Goal: Information Seeking & Learning: Understand process/instructions

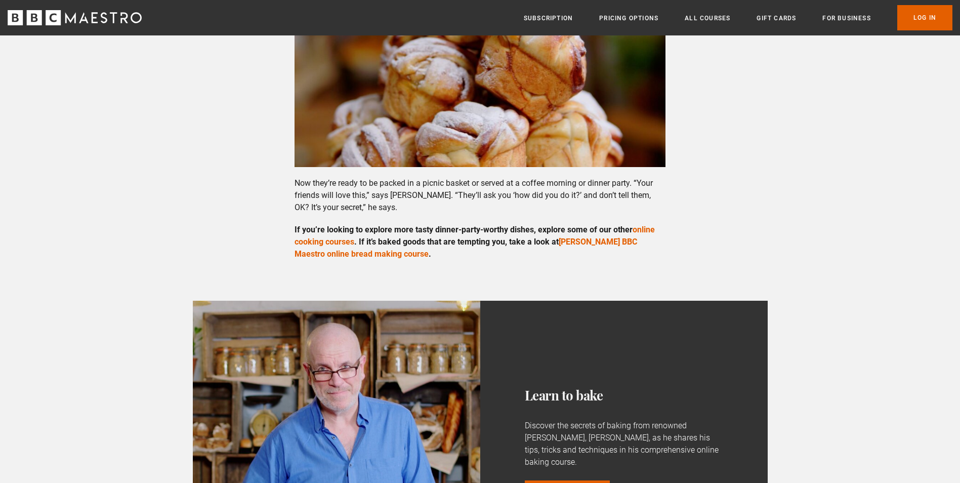
scroll to position [2580, 0]
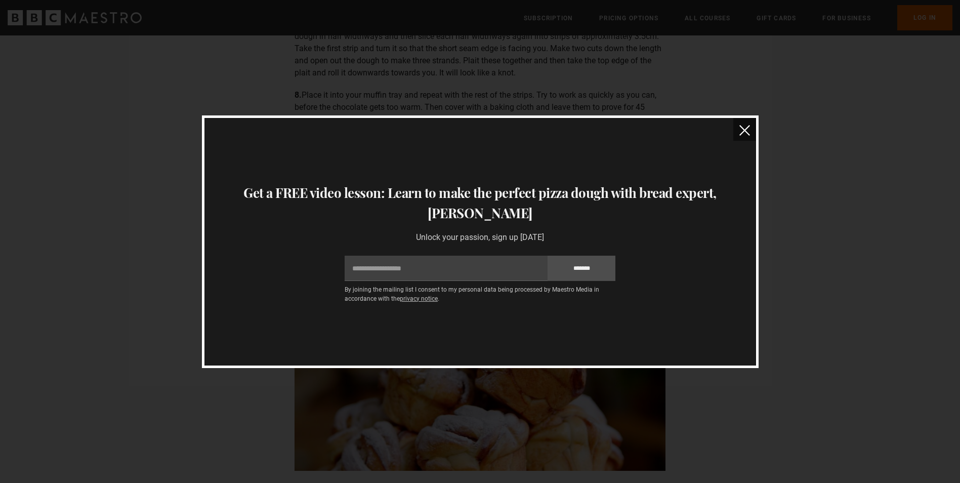
click at [750, 129] on button "close" at bounding box center [744, 129] width 23 height 23
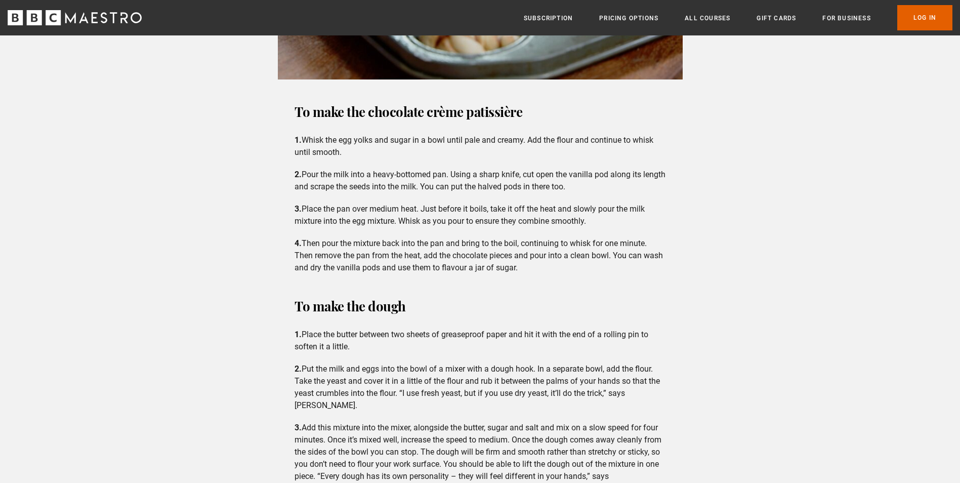
scroll to position [1569, 0]
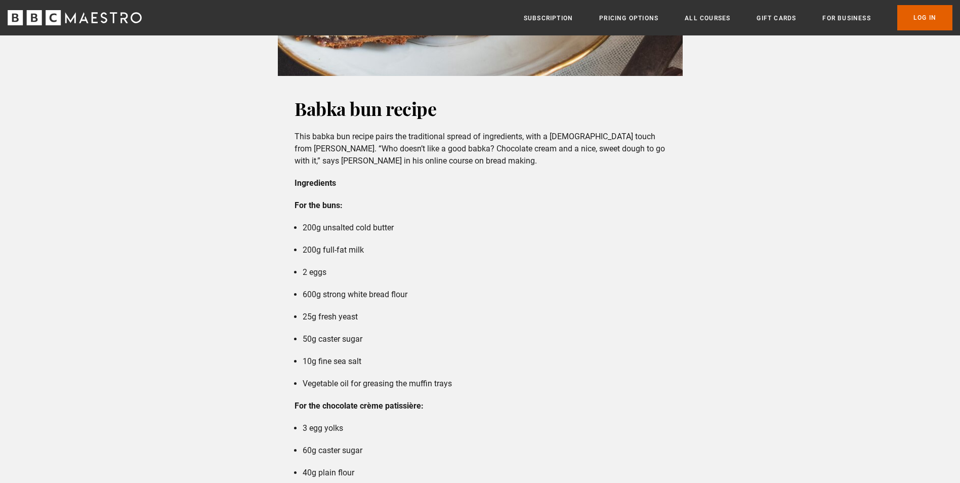
scroll to position [911, 0]
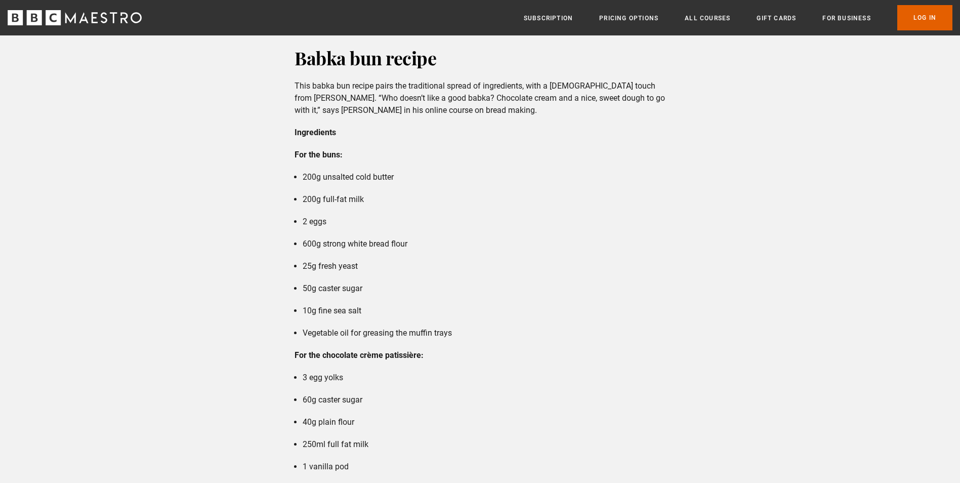
click at [510, 250] on ul "200g unsalted cold butter 200g full-fat milk 2 eggs 600g strong white bread flo…" at bounding box center [479, 255] width 371 height 168
drag, startPoint x: 367, startPoint y: 266, endPoint x: 320, endPoint y: 265, distance: 47.6
click at [320, 282] on li "50g caster sugar" at bounding box center [484, 288] width 363 height 12
copy li "caster sugar"
click at [533, 282] on li "50g caster sugar" at bounding box center [484, 288] width 363 height 12
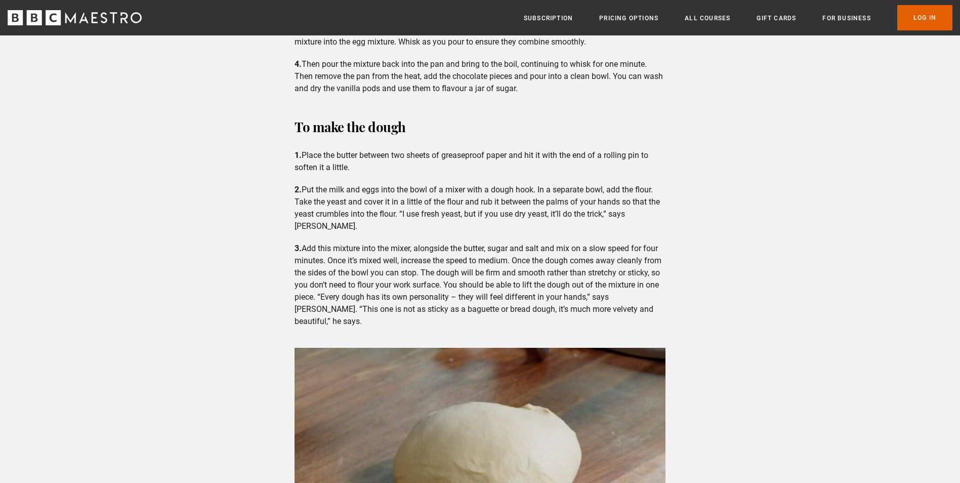
scroll to position [1973, 0]
